Goal: Information Seeking & Learning: Learn about a topic

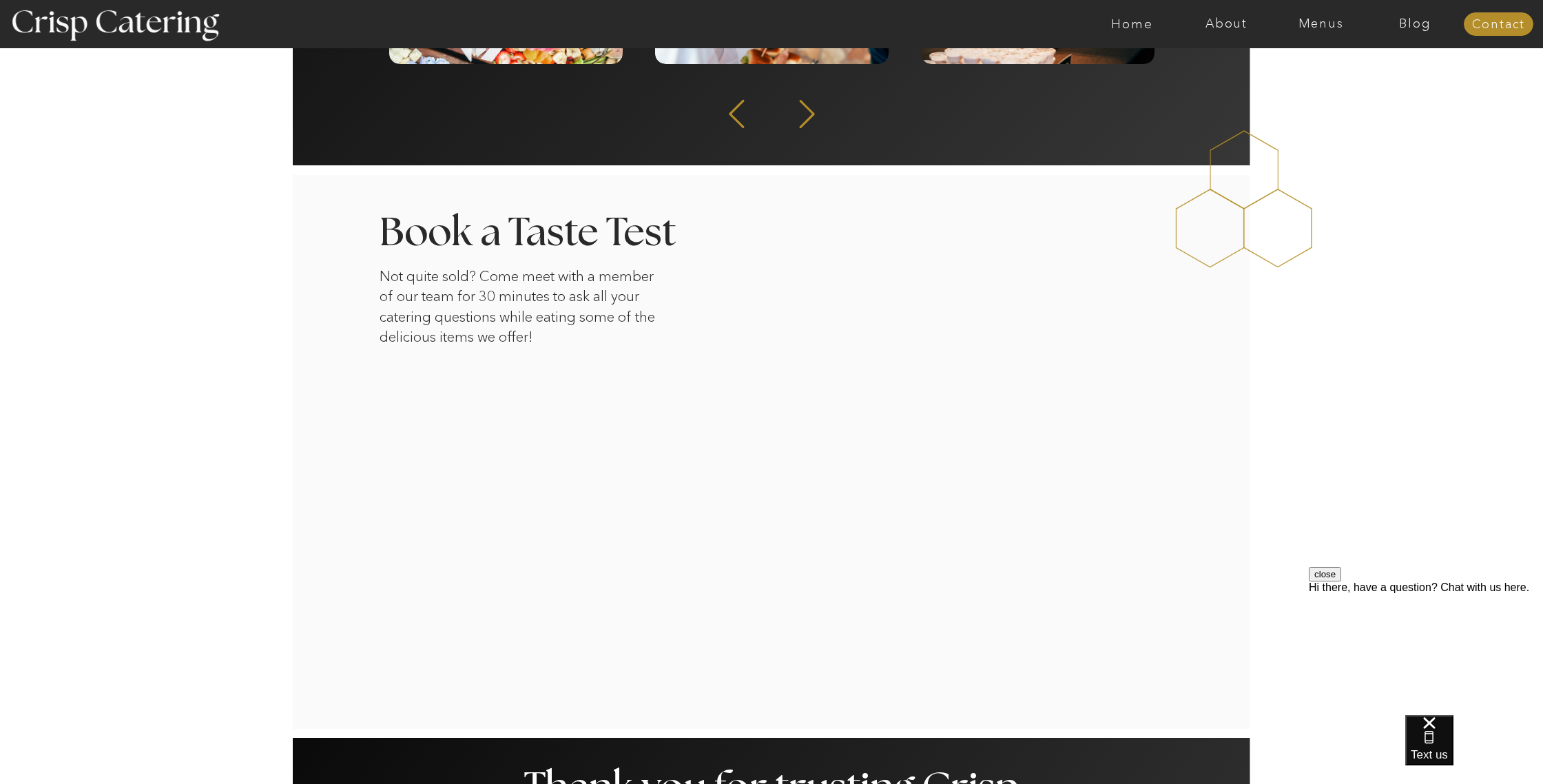
scroll to position [2145, 0]
click at [1345, 15] on div at bounding box center [825, 24] width 2184 height 49
click at [1336, 23] on nav "Menus" at bounding box center [1321, 24] width 94 height 14
click at [1330, 60] on nav "Summer (Mar-Aug)" at bounding box center [1325, 63] width 124 height 13
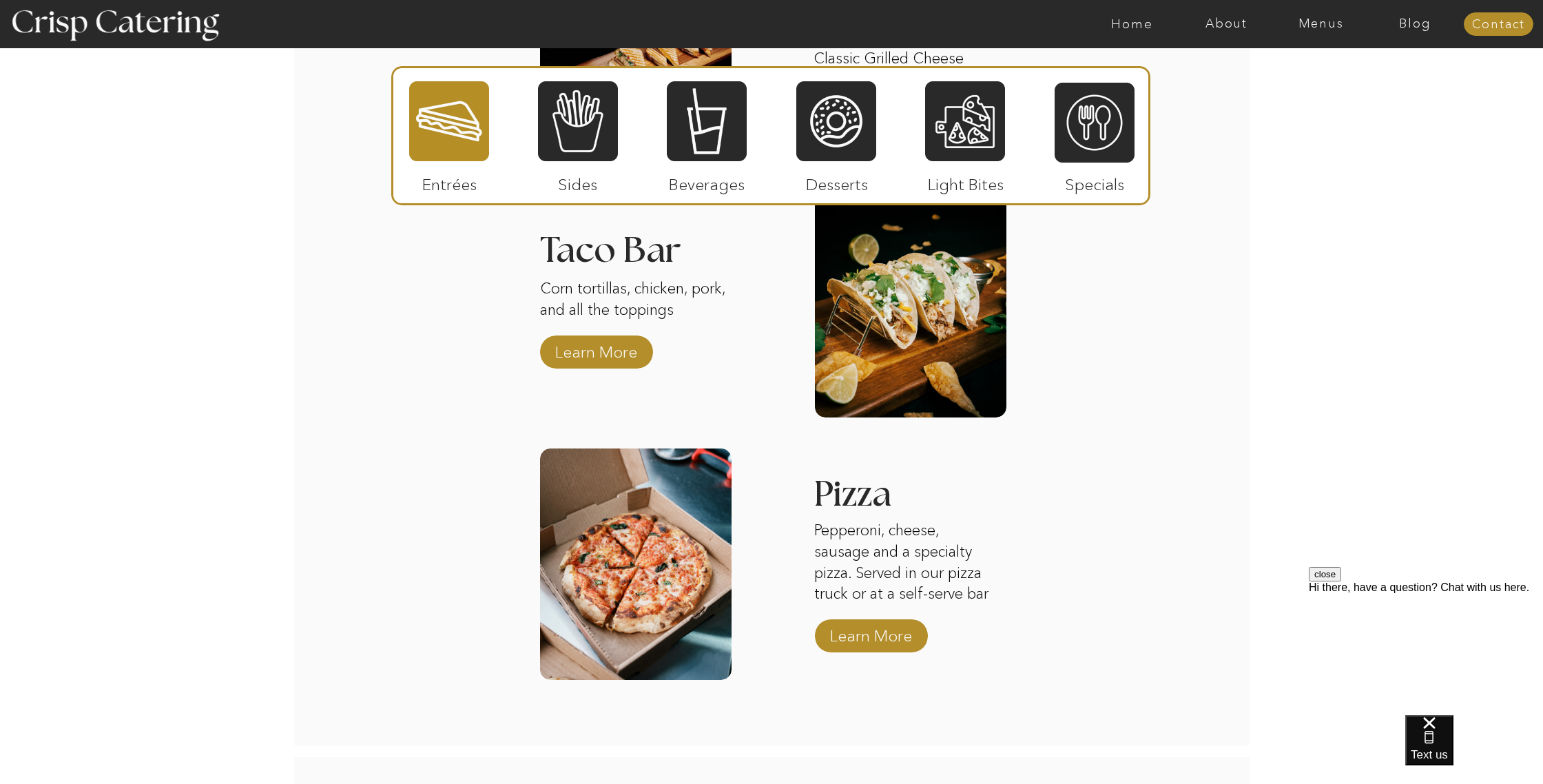
scroll to position [1628, 0]
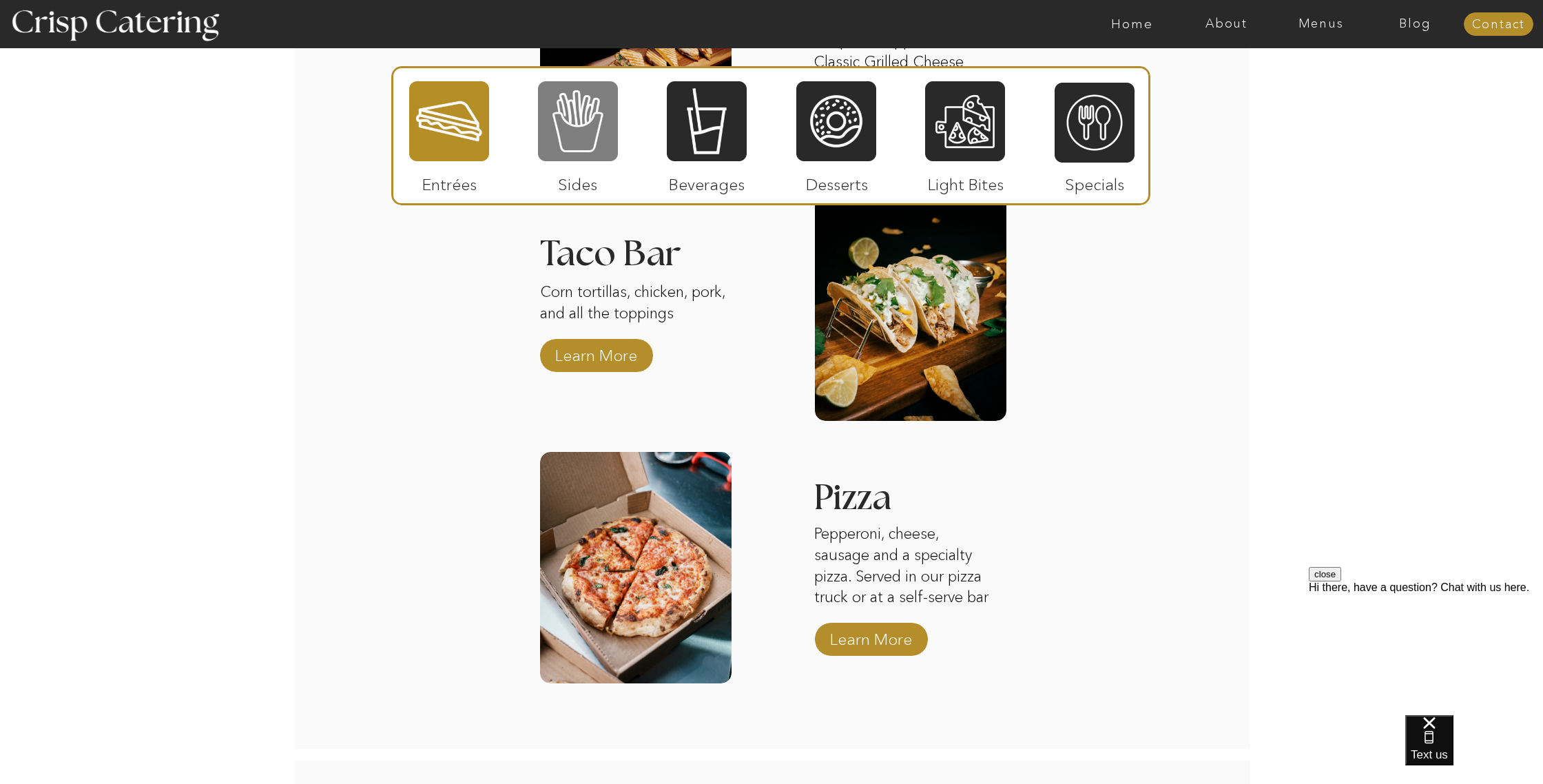
click at [564, 129] on div at bounding box center [578, 121] width 80 height 82
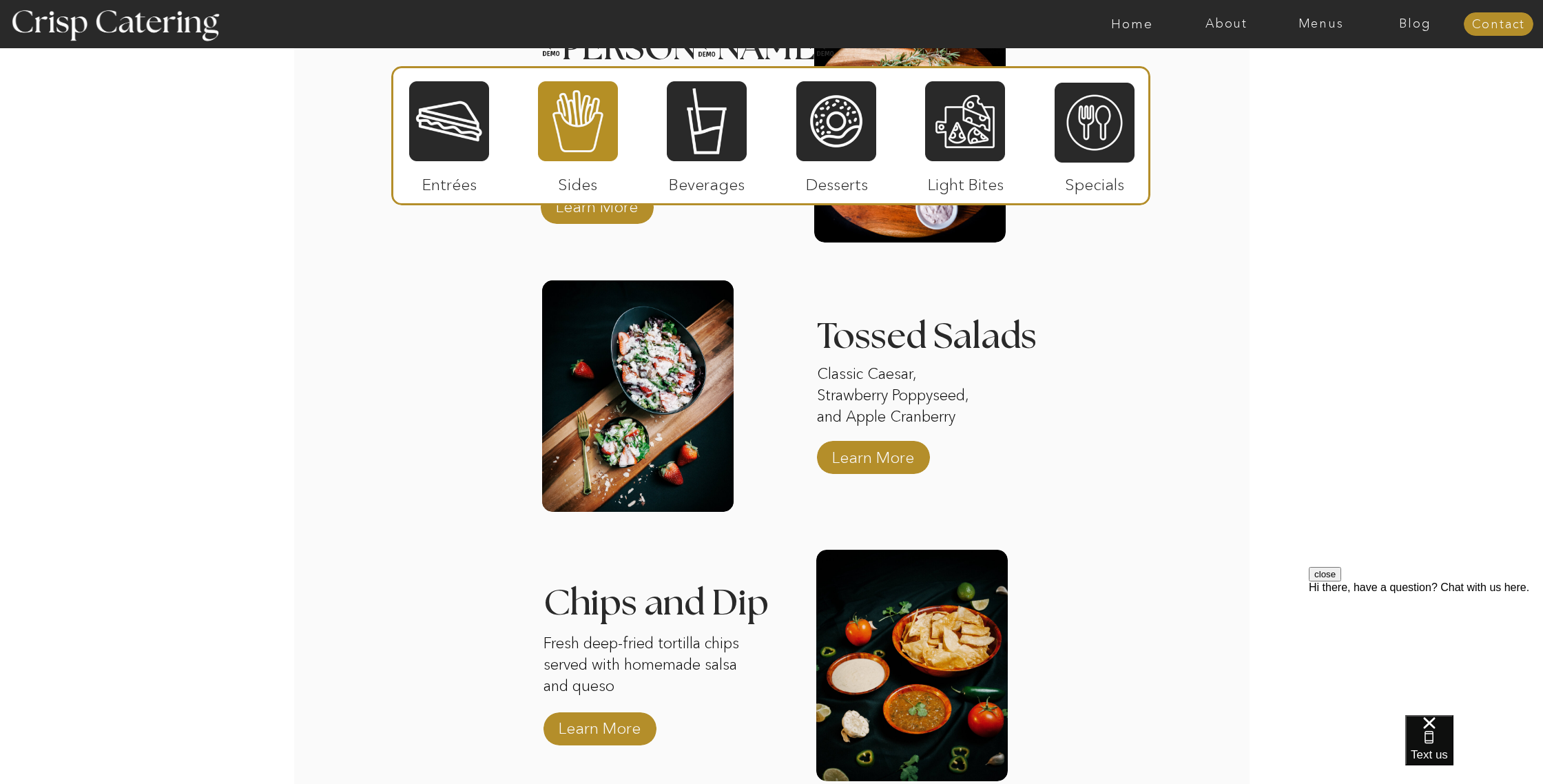
scroll to position [1553, 0]
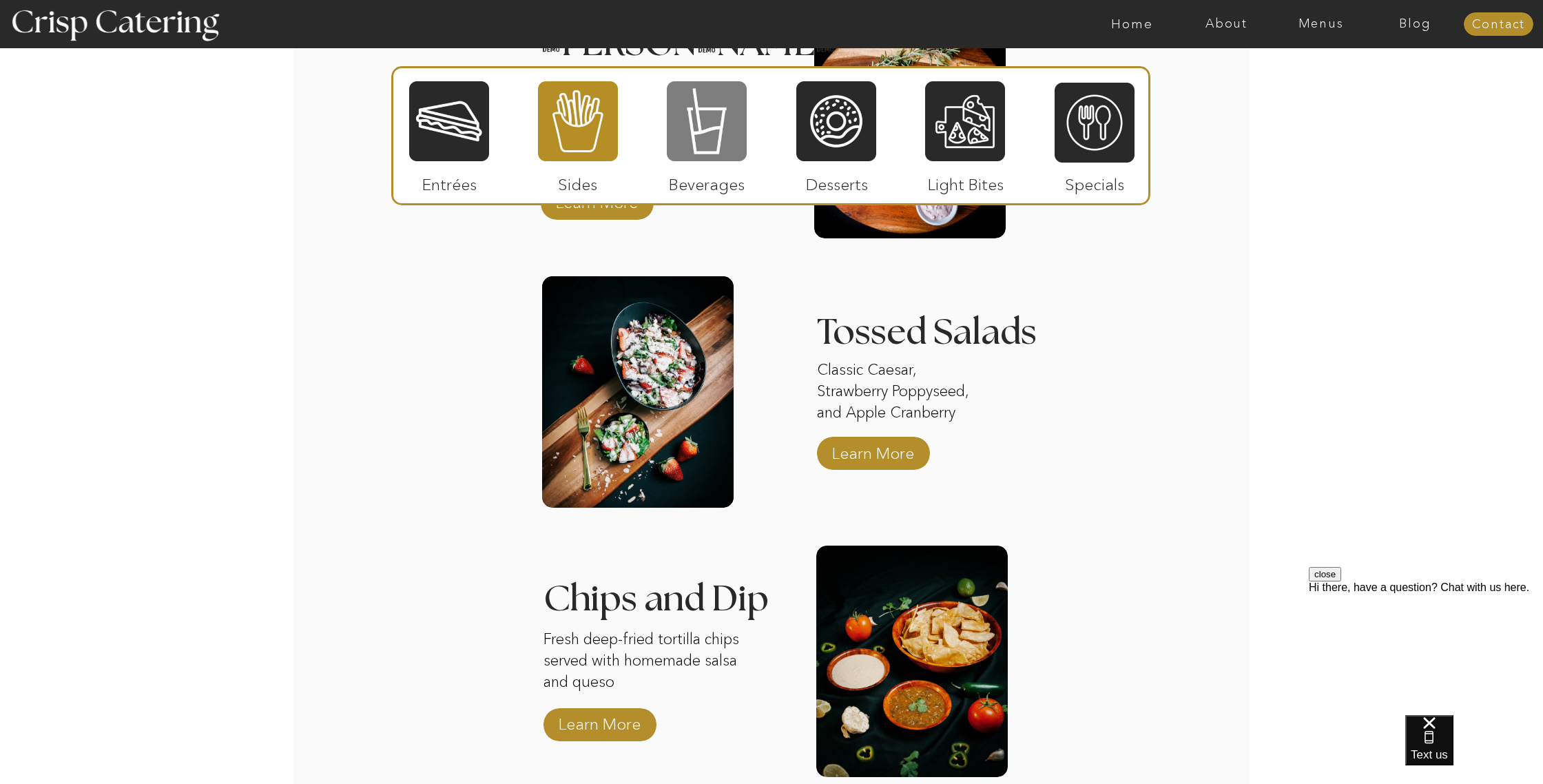
click at [705, 135] on div at bounding box center [707, 121] width 80 height 82
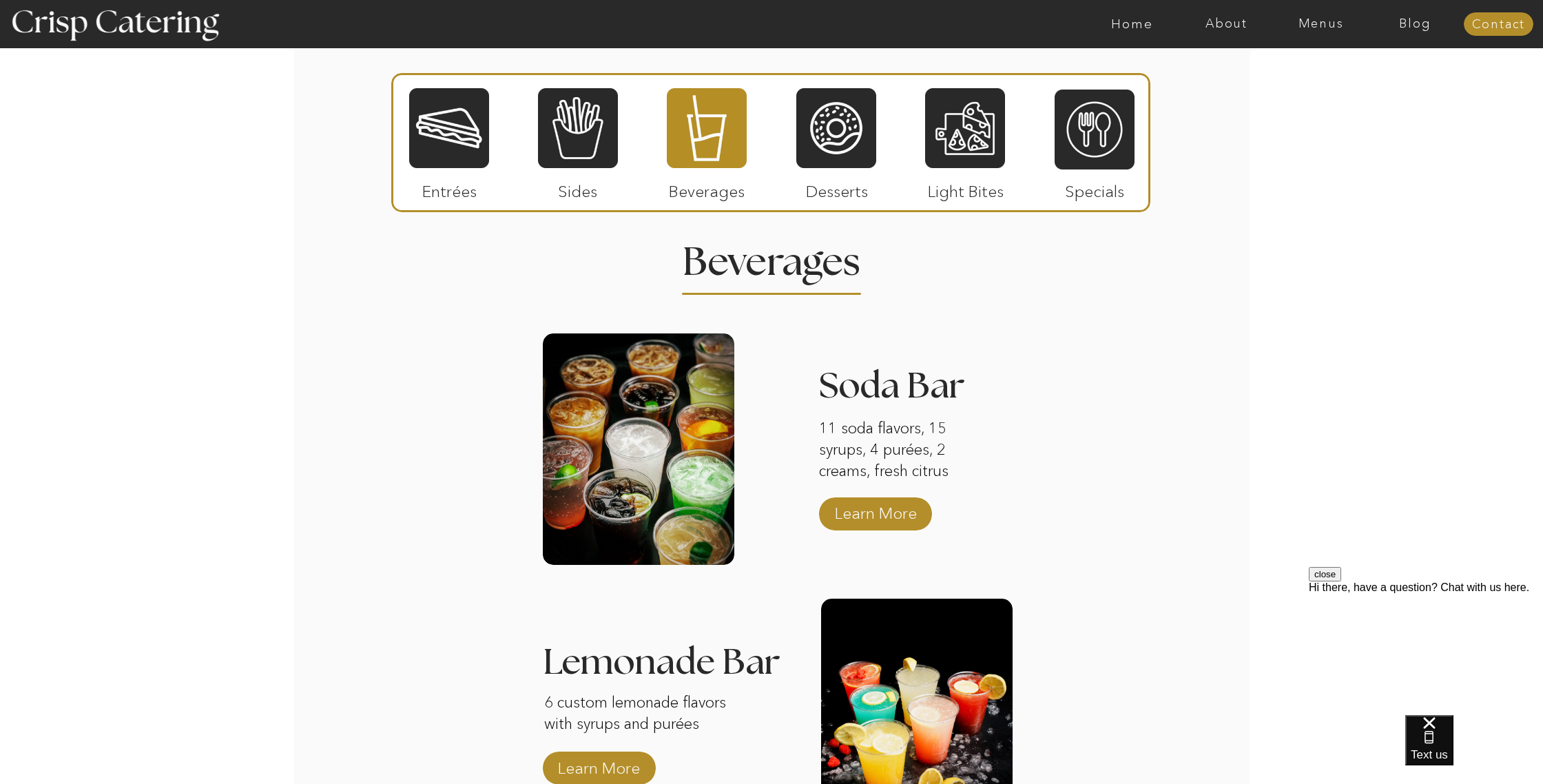
scroll to position [1234, 0]
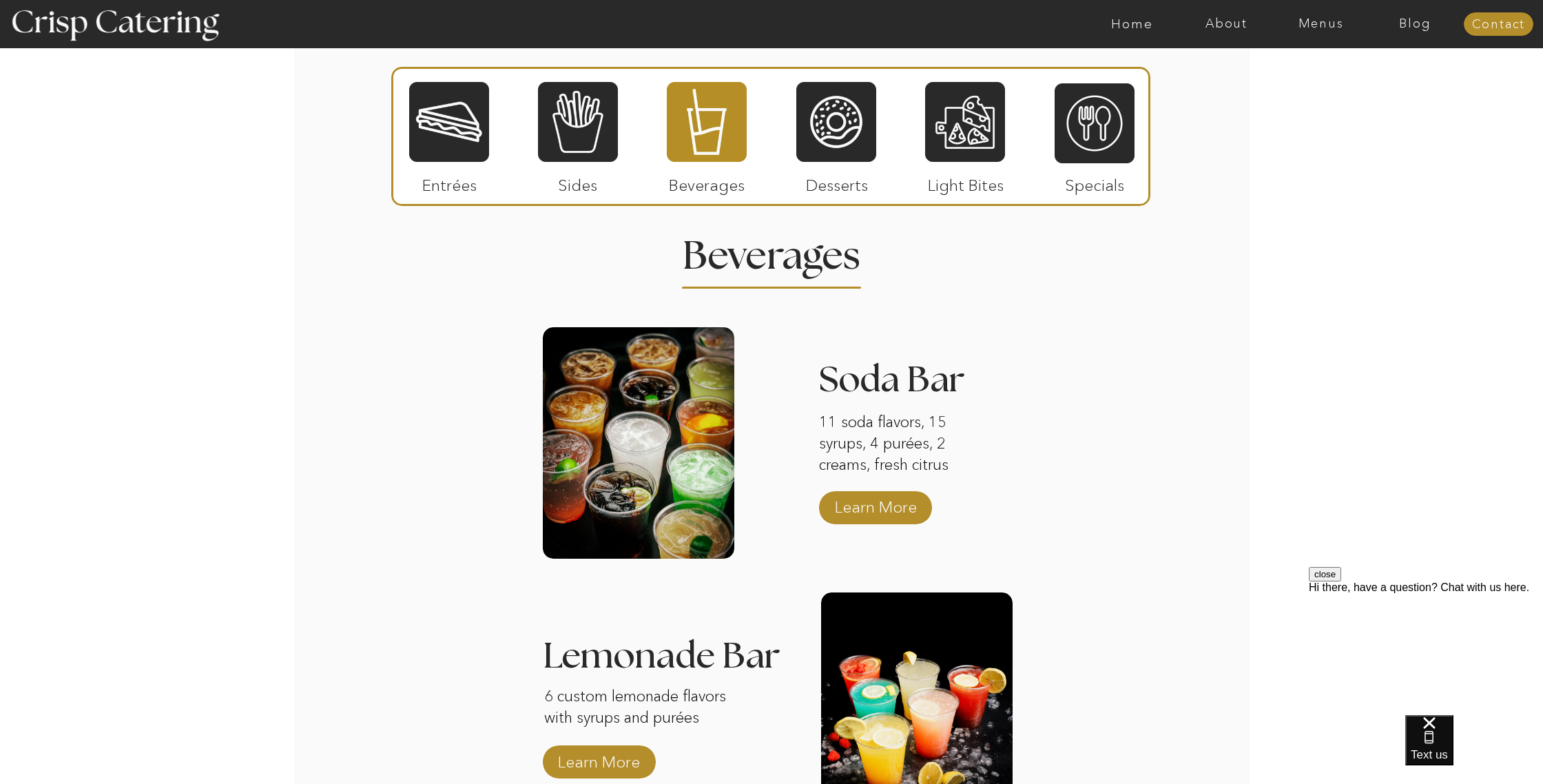
click at [824, 163] on div at bounding box center [836, 122] width 80 height 82
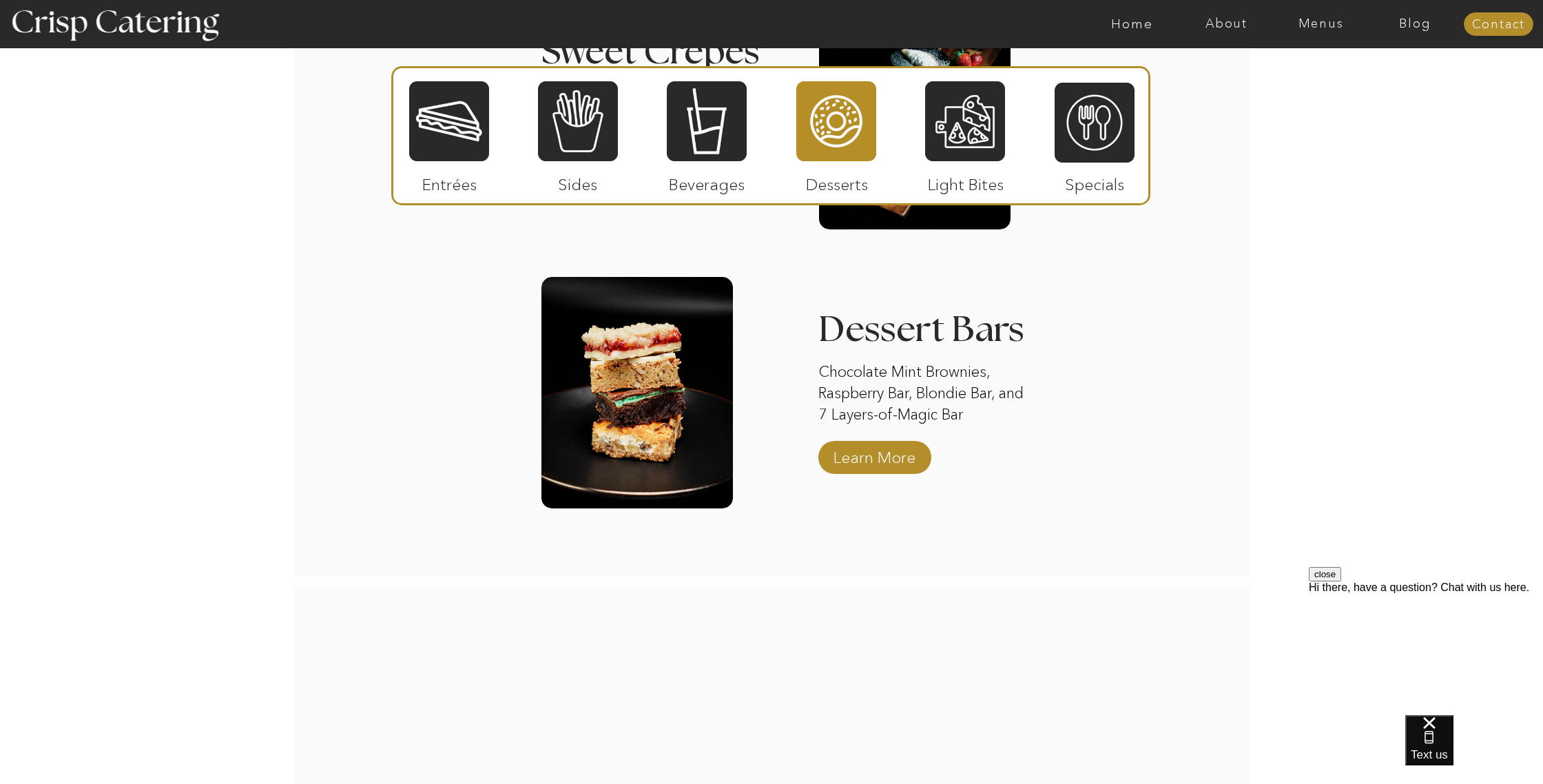
scroll to position [1888, 0]
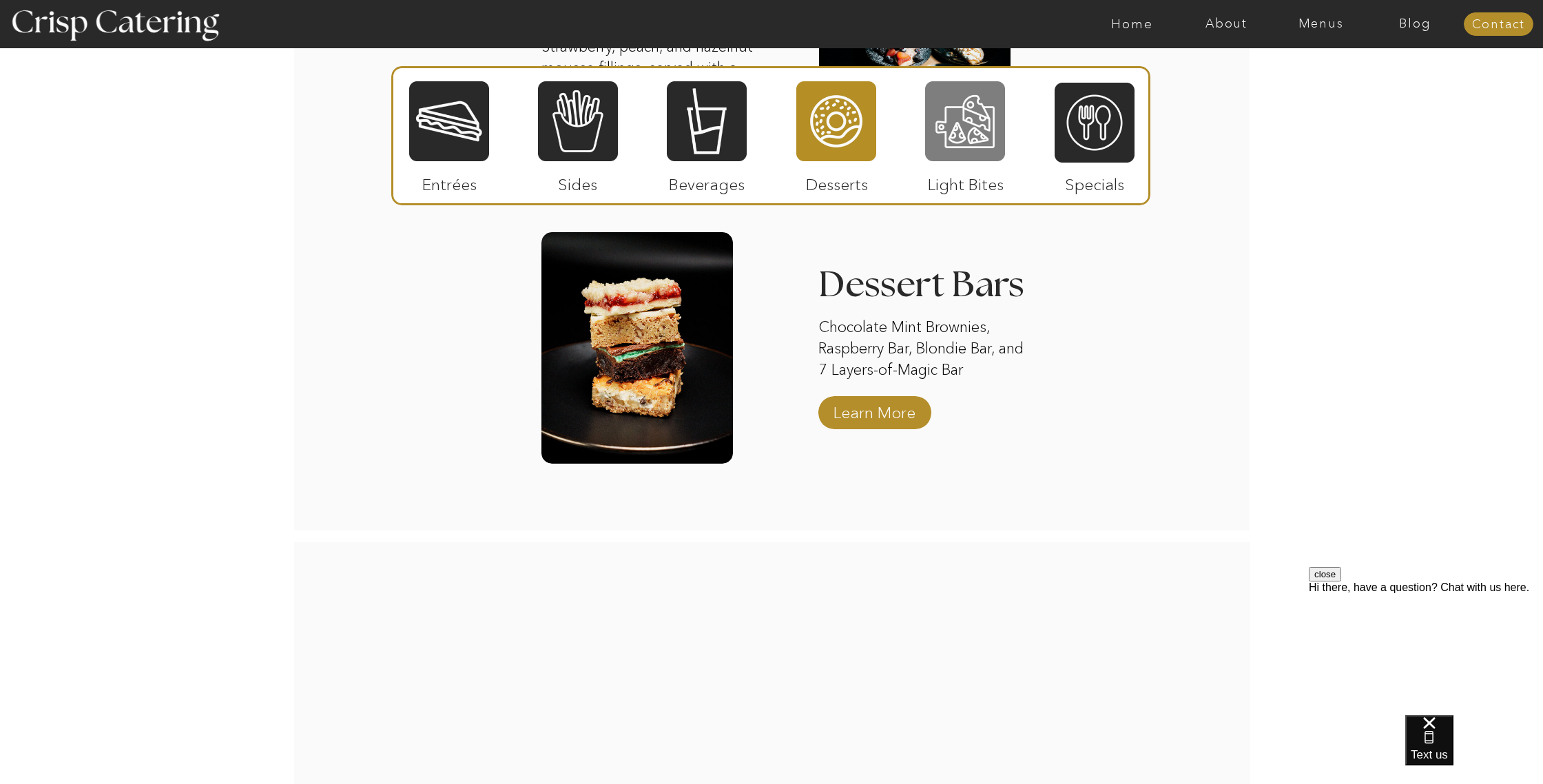
click at [972, 158] on div at bounding box center [965, 121] width 80 height 82
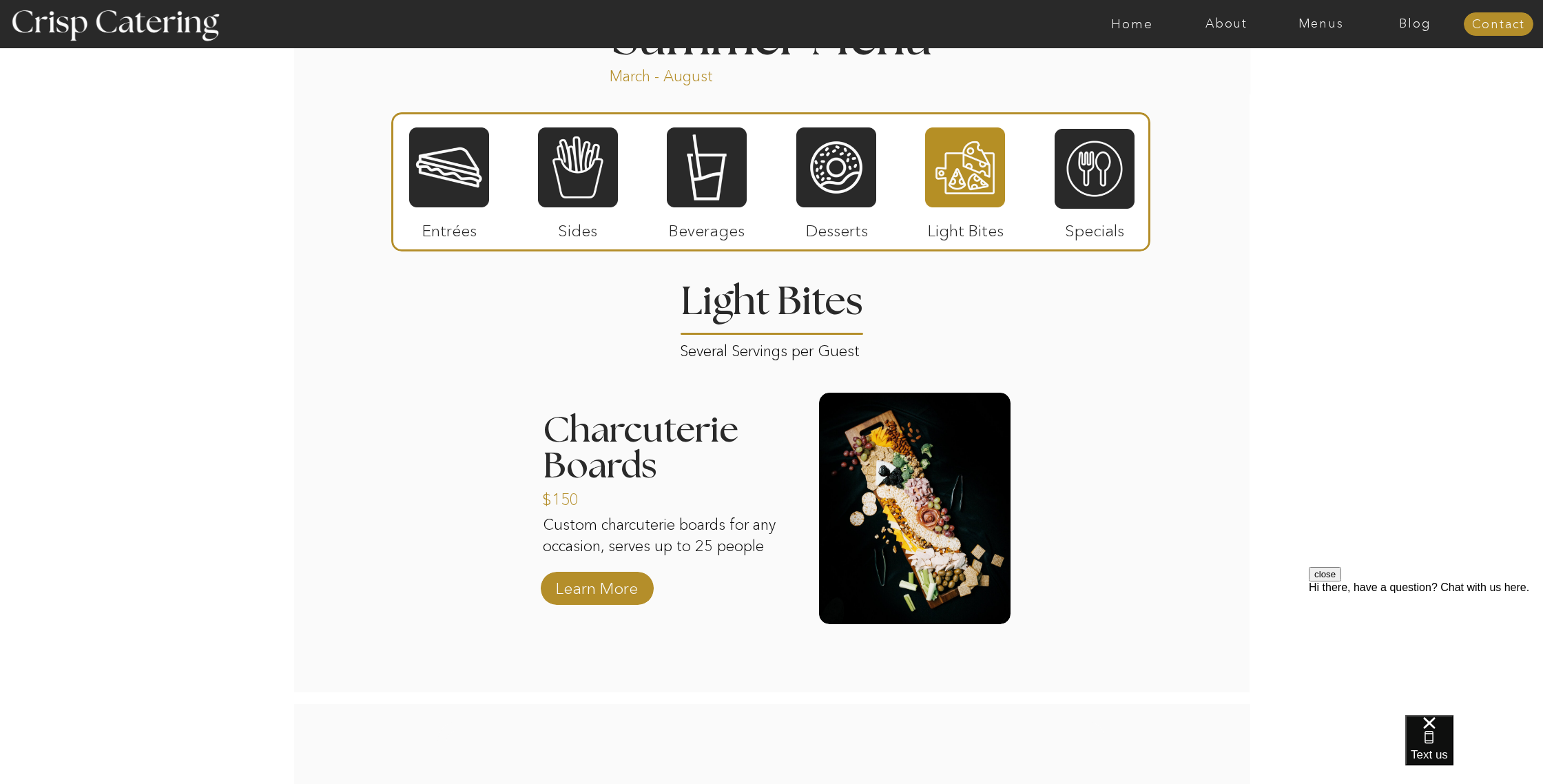
scroll to position [1189, 0]
click at [1091, 174] on div at bounding box center [1094, 168] width 80 height 82
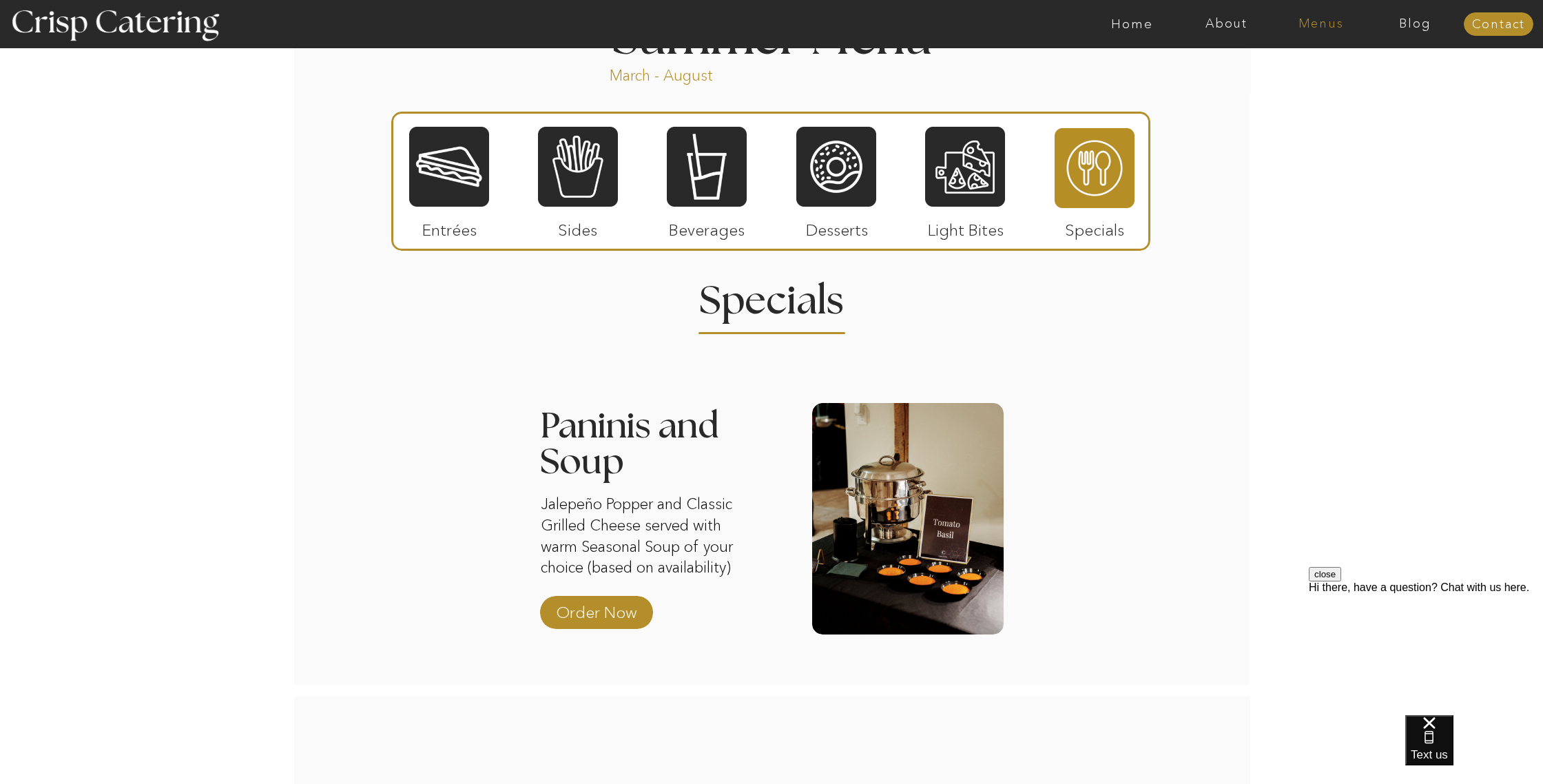
click at [1300, 27] on nav "Menus" at bounding box center [1321, 24] width 94 height 14
click at [1307, 81] on nav "Winter (Sep-Feb)" at bounding box center [1320, 81] width 113 height 13
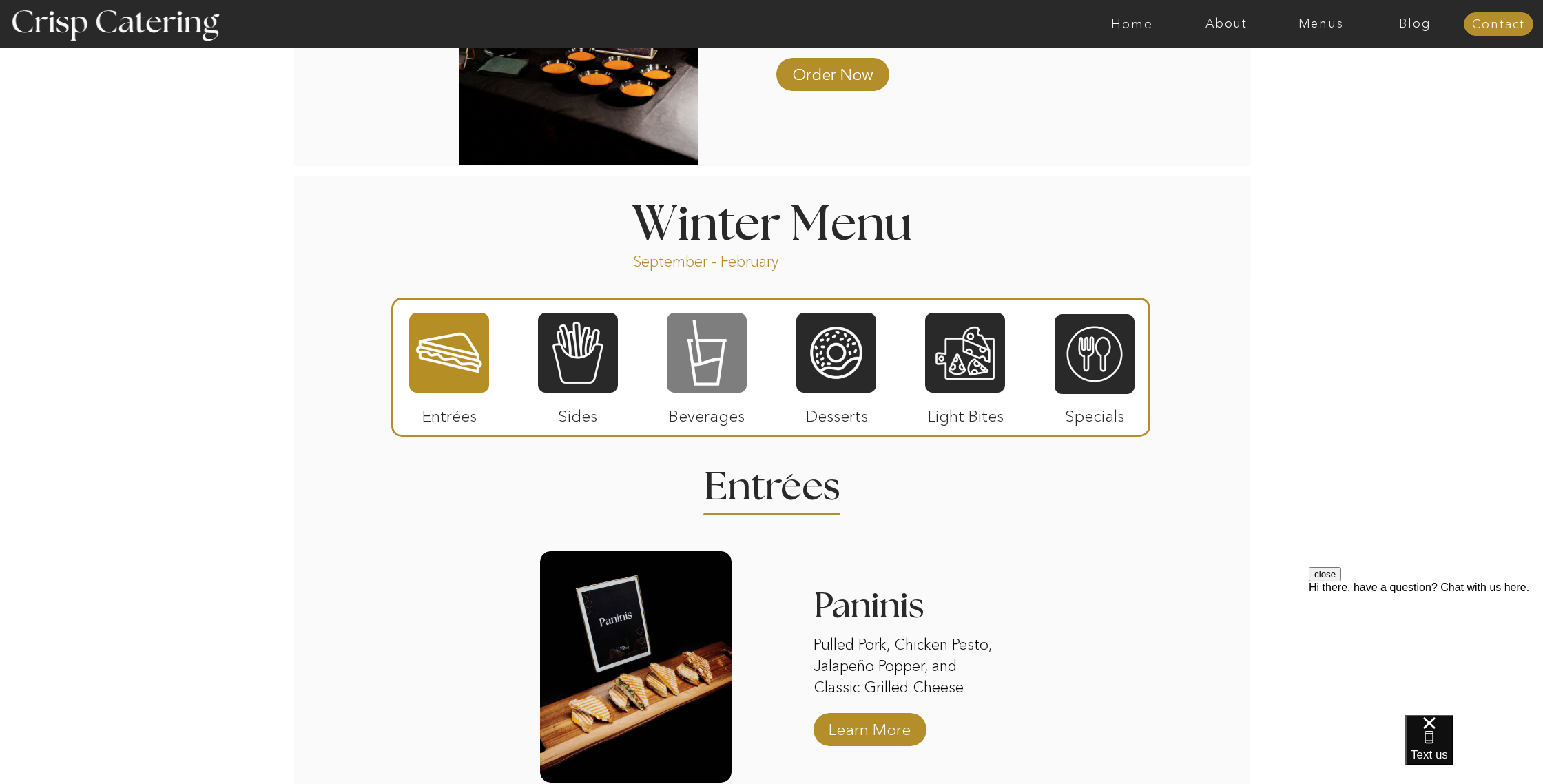
scroll to position [1388, 0]
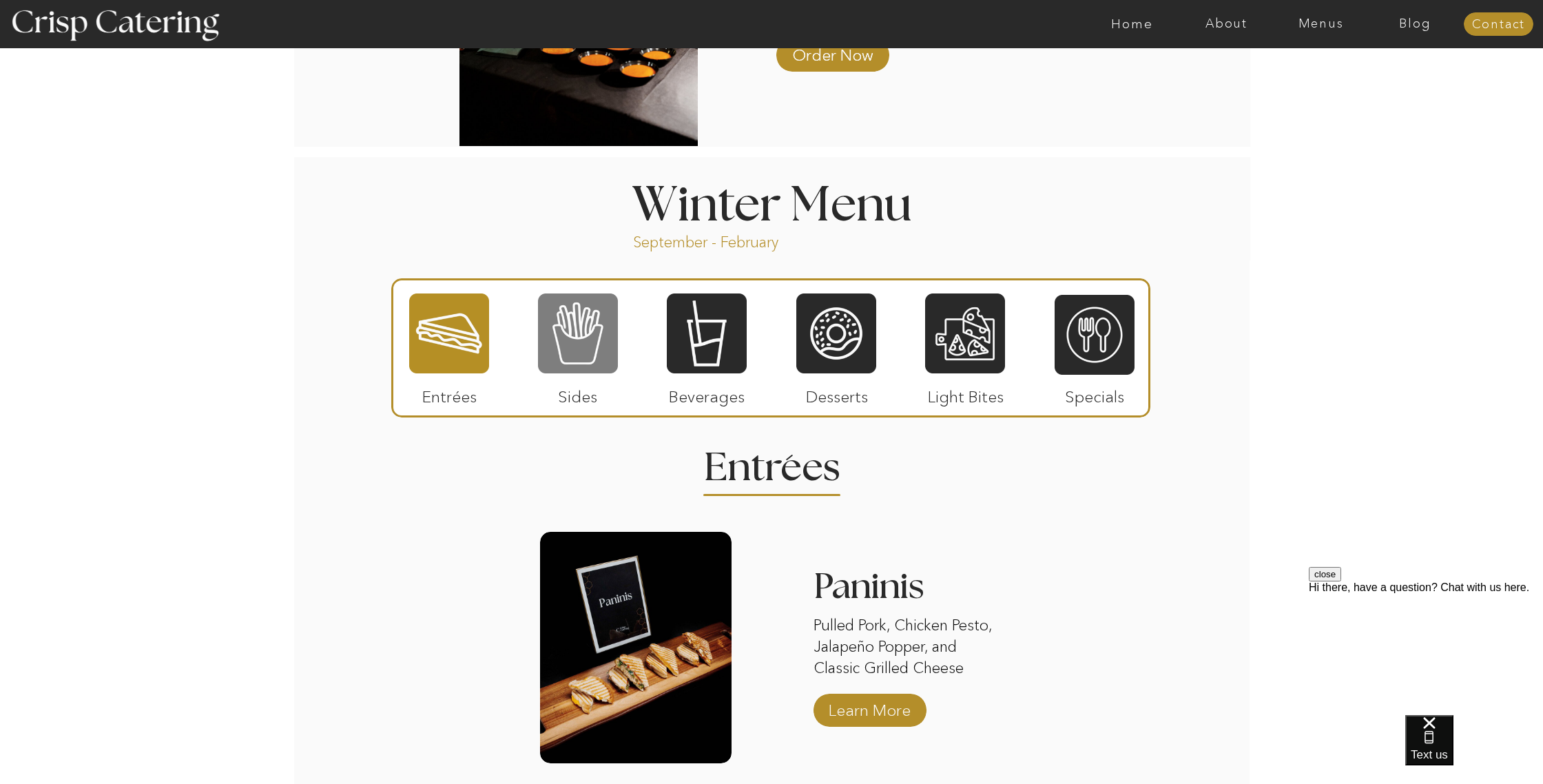
click at [605, 332] on div at bounding box center [578, 333] width 80 height 82
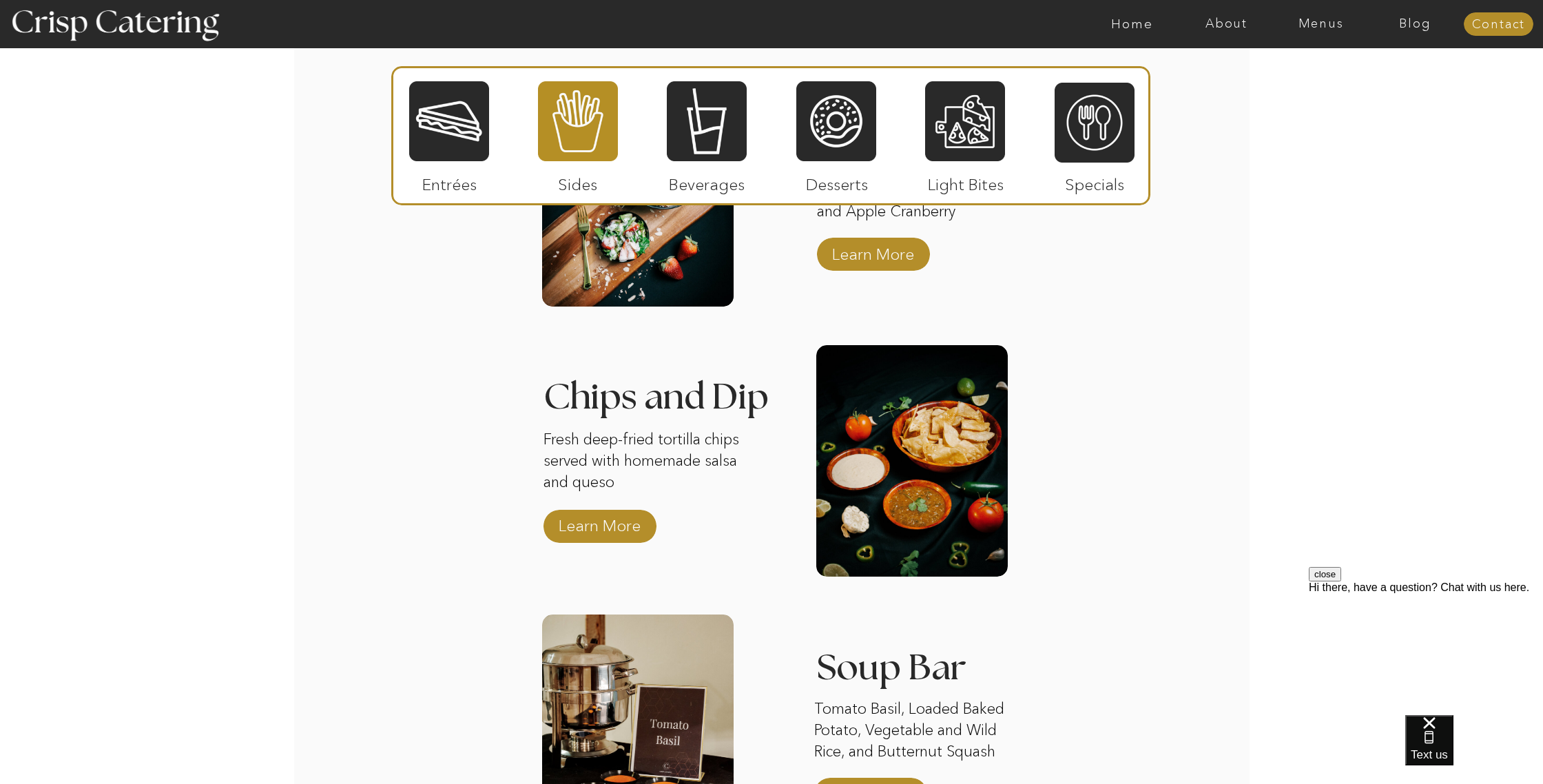
scroll to position [2123, 0]
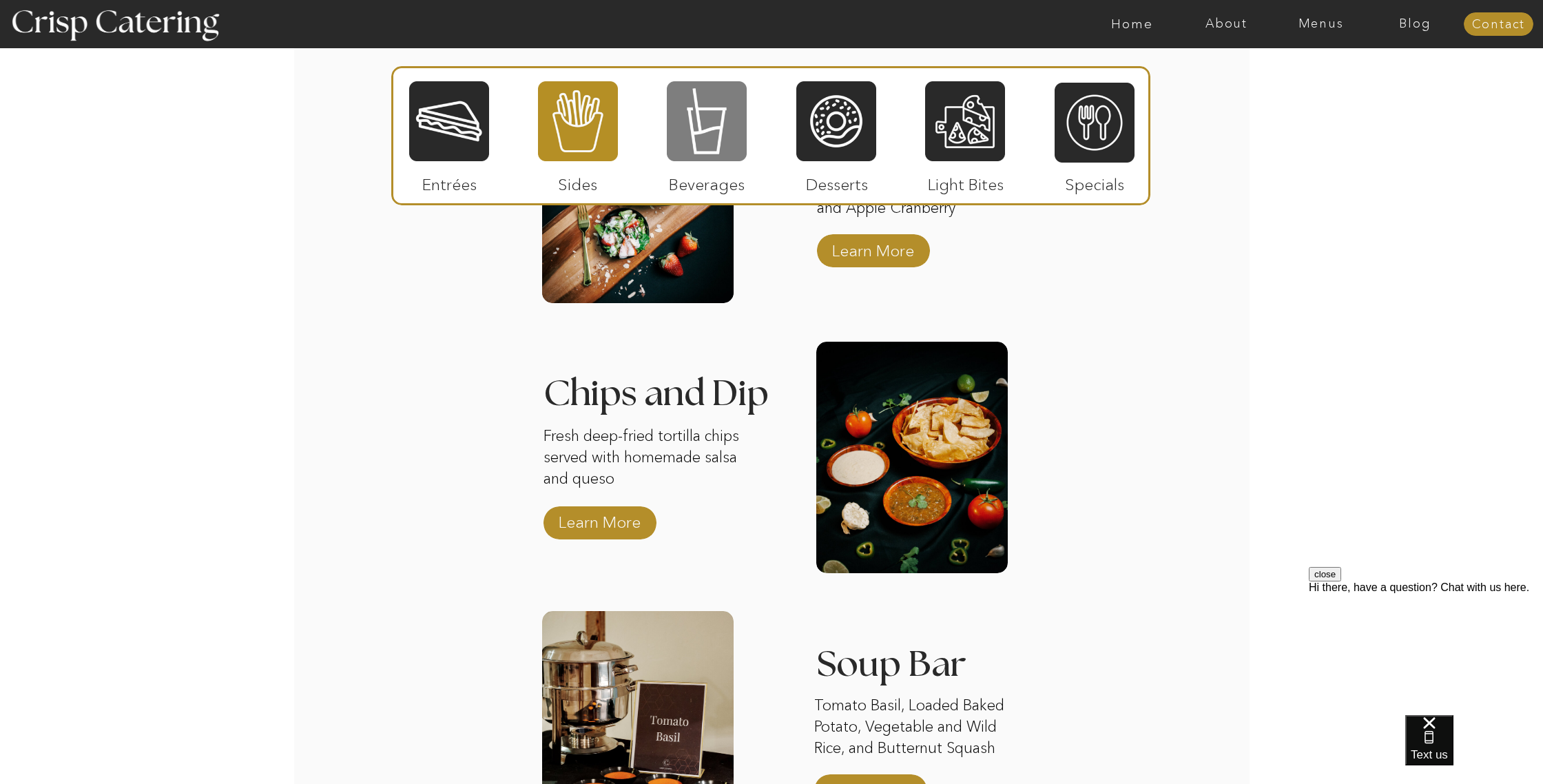
click at [713, 140] on div at bounding box center [707, 121] width 80 height 82
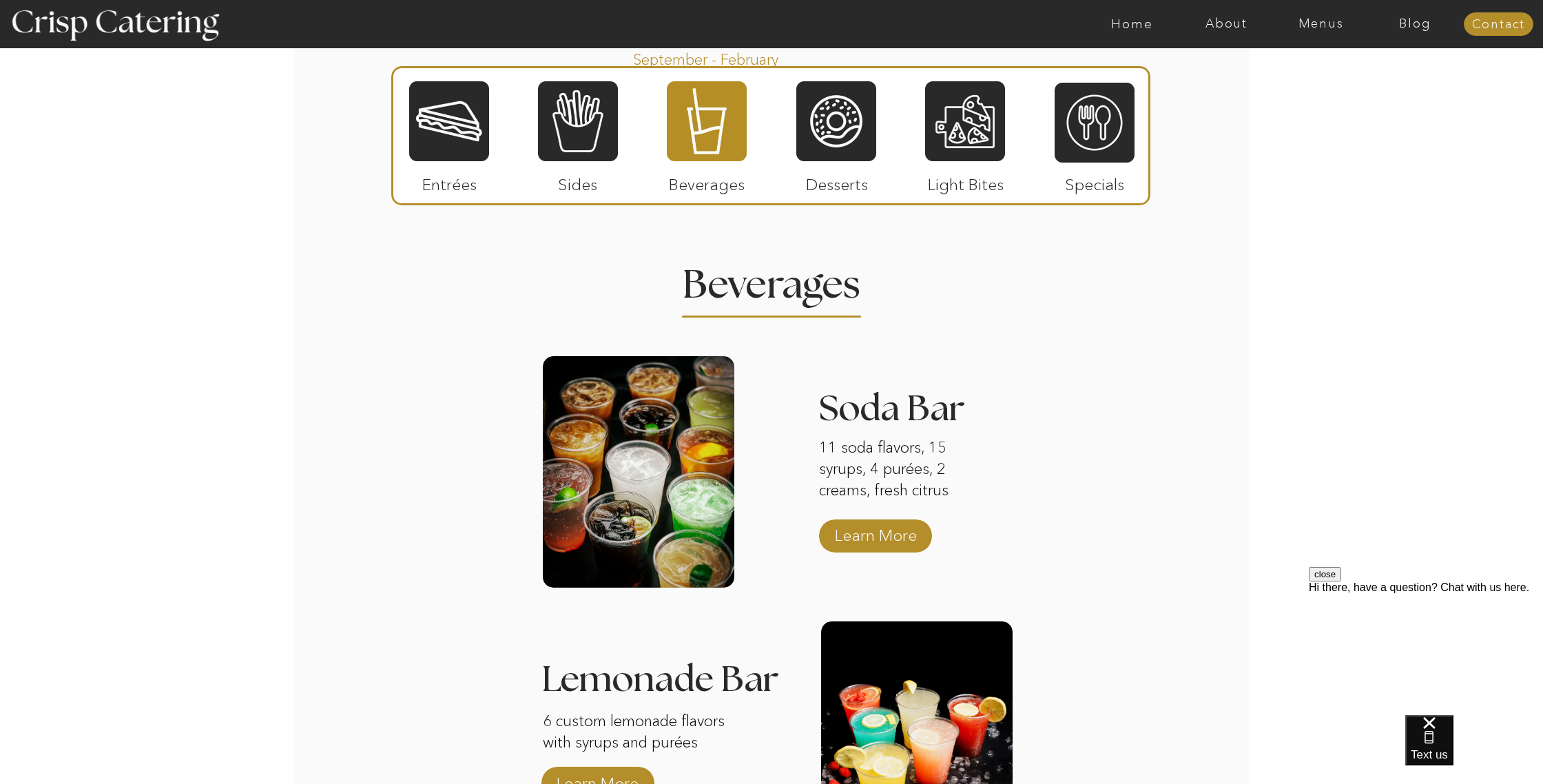
scroll to position [1538, 0]
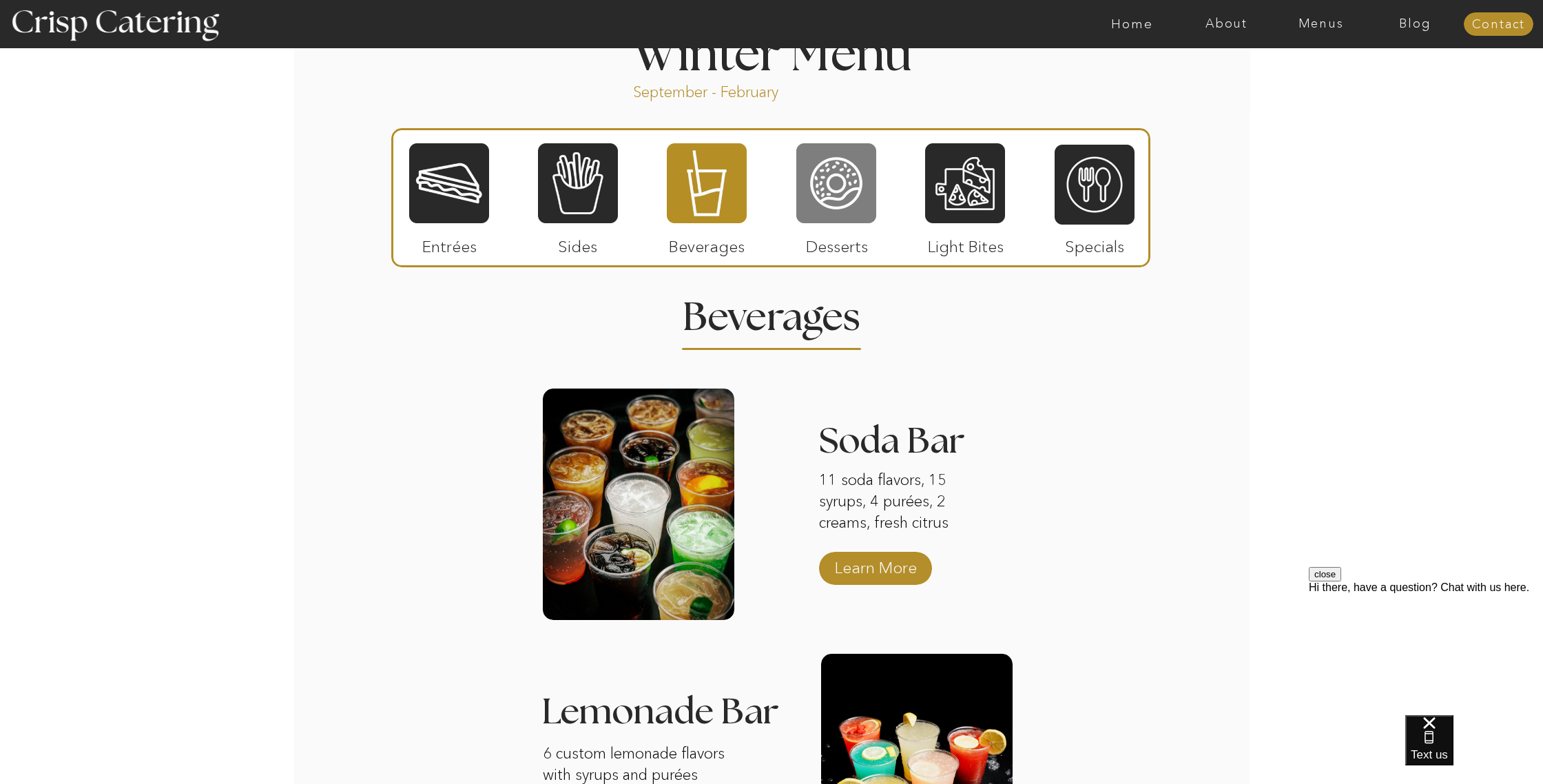
click at [835, 179] on div at bounding box center [836, 183] width 80 height 82
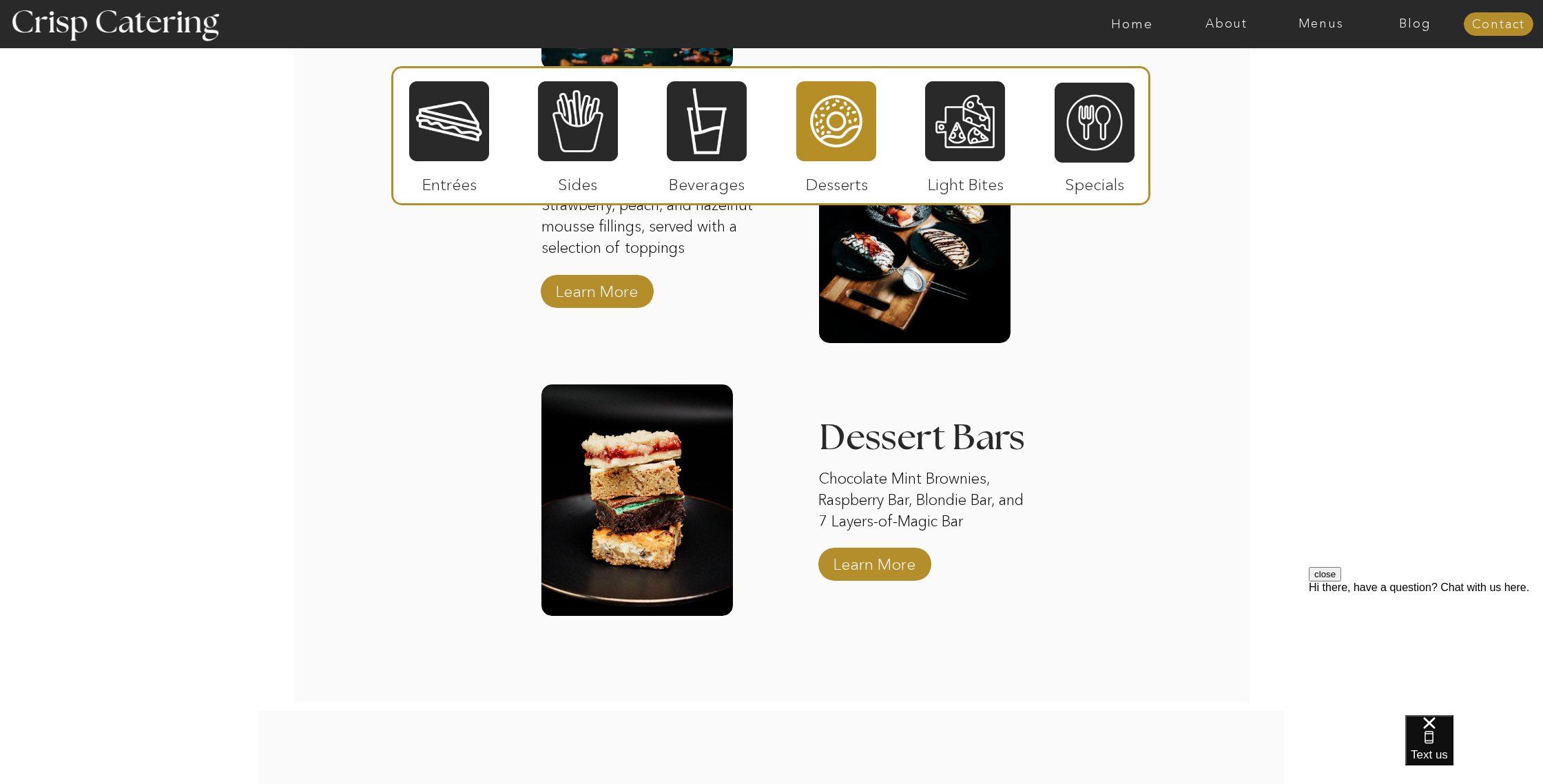
scroll to position [2107, 0]
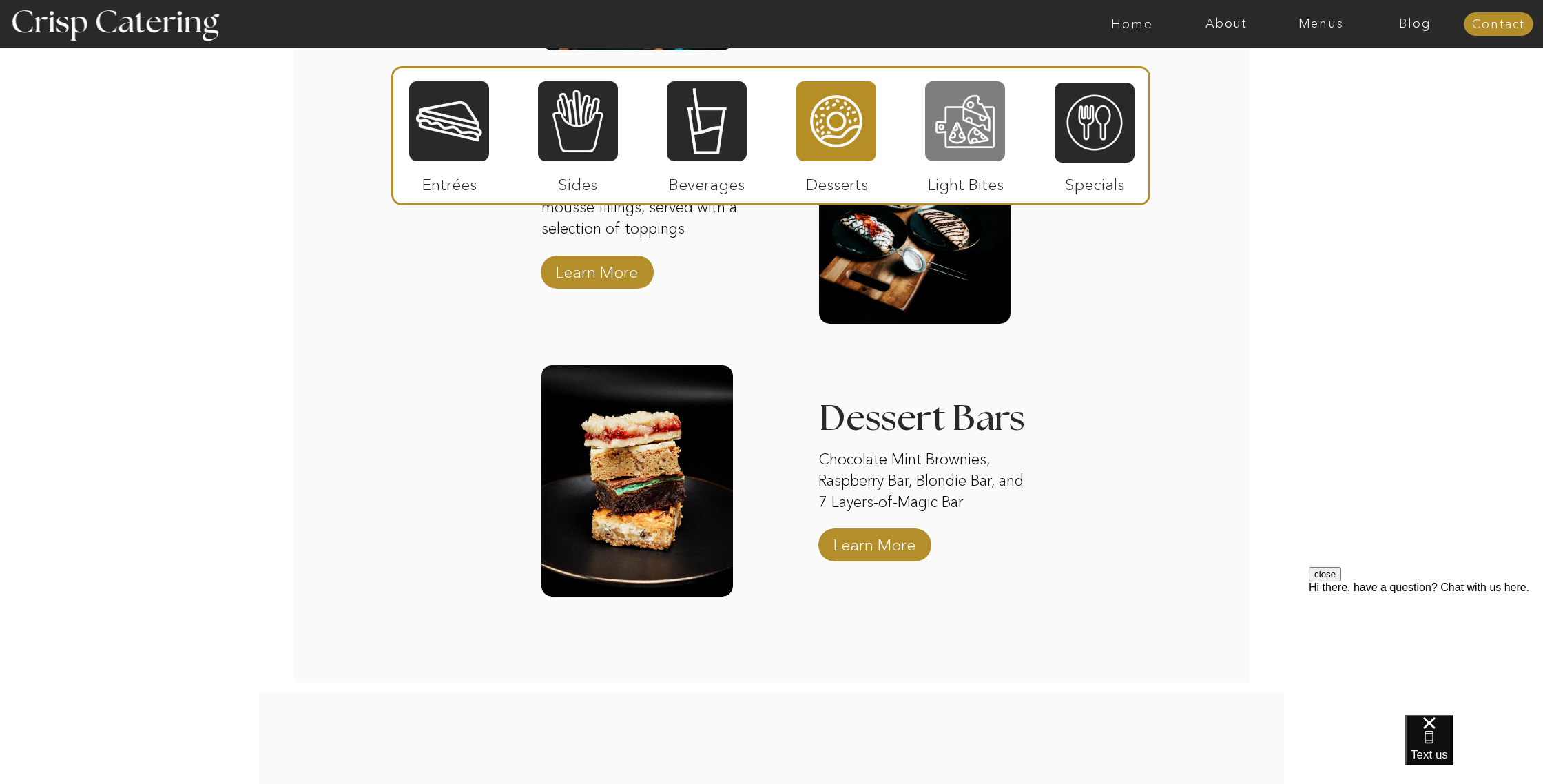
click at [947, 161] on div at bounding box center [965, 121] width 80 height 82
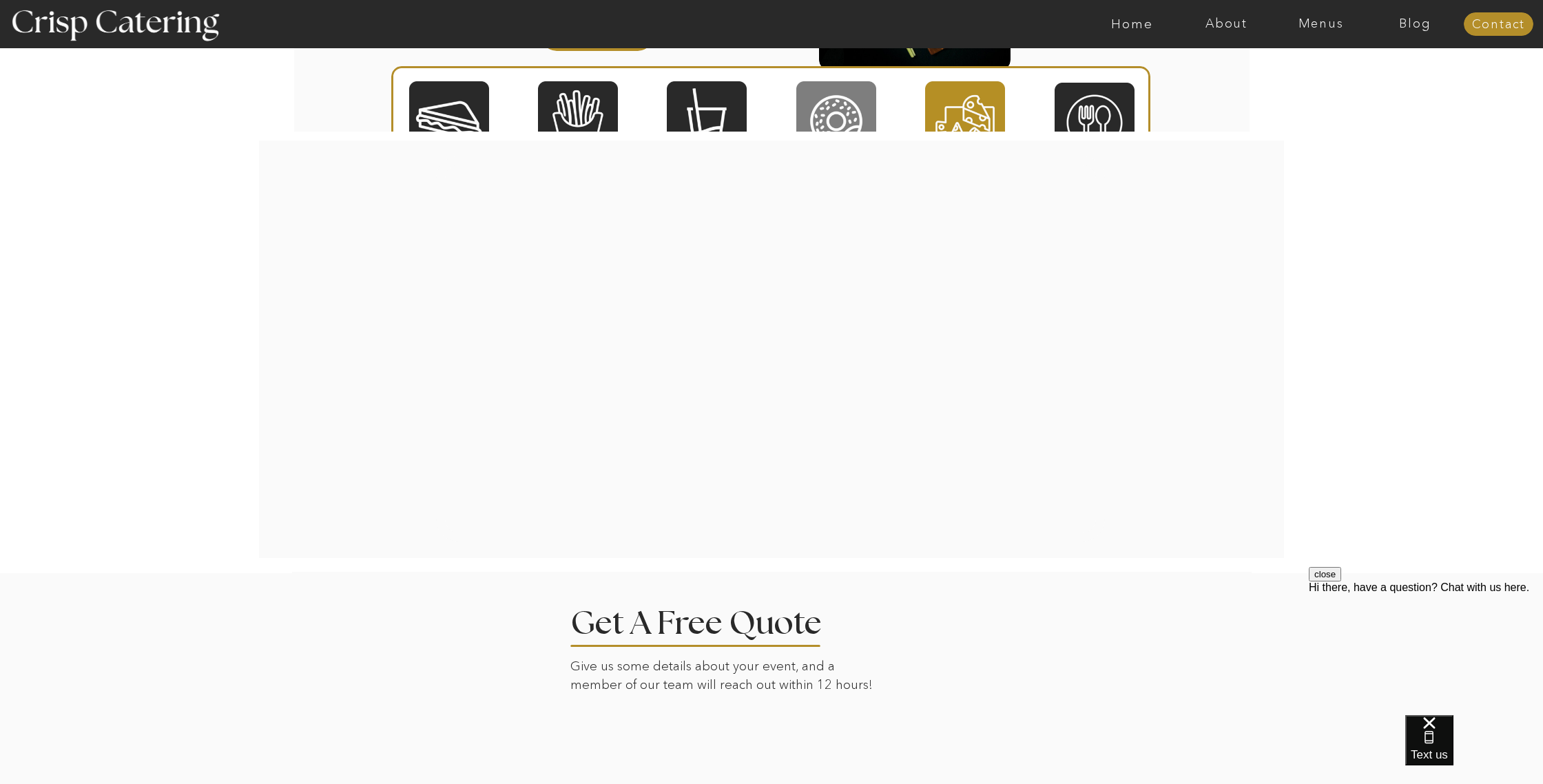
click at [838, 107] on div at bounding box center [836, 121] width 80 height 82
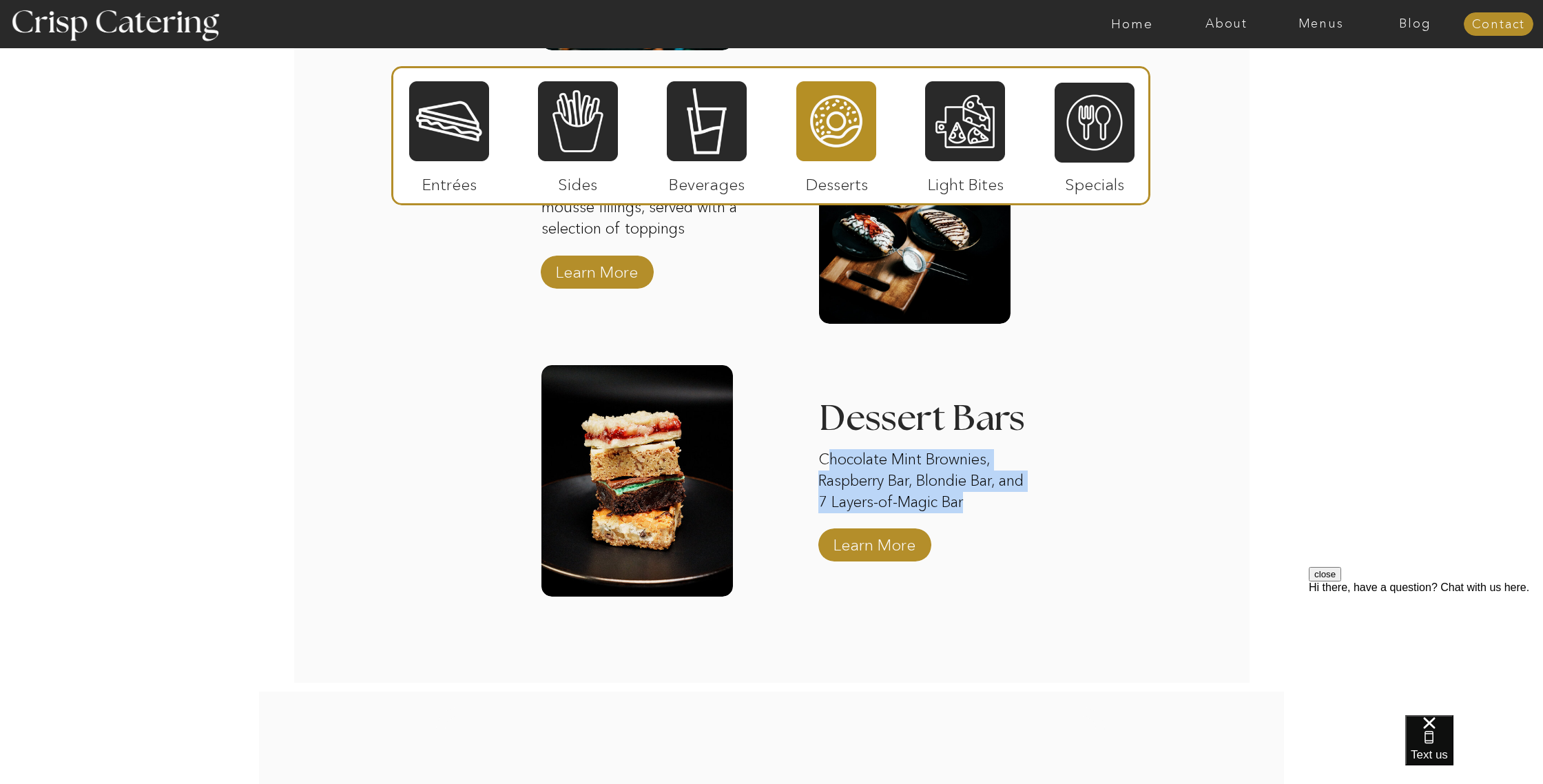
drag, startPoint x: 831, startPoint y: 460, endPoint x: 994, endPoint y: 512, distance: 171.1
click at [1005, 499] on p "Chocolate Mint Brownies, Raspberry Bar, Blondie Bar, and 7 Layers-of-Magic Bar" at bounding box center [922, 482] width 208 height 66
click at [913, 537] on p "Learn More" at bounding box center [874, 541] width 92 height 40
